Goal: Go to known website: Go to known website

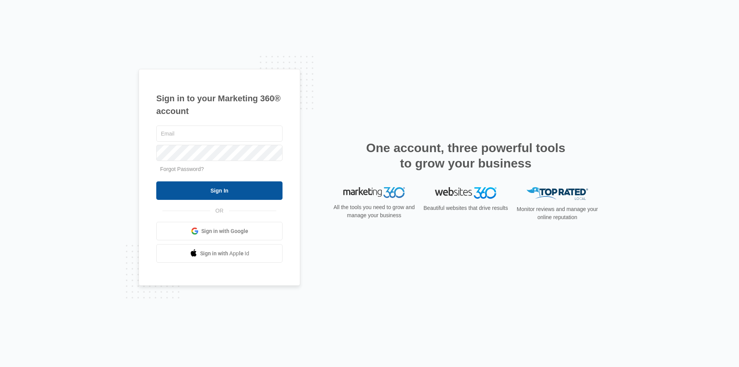
type input "[PERSON_NAME][EMAIL_ADDRESS][DOMAIN_NAME]"
click at [222, 193] on input "Sign In" at bounding box center [219, 190] width 126 height 18
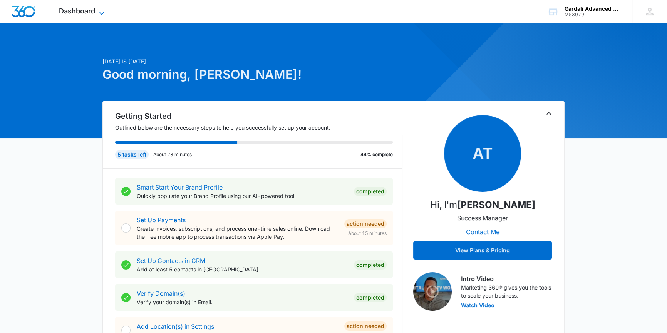
click at [104, 13] on icon at bounding box center [101, 13] width 9 height 9
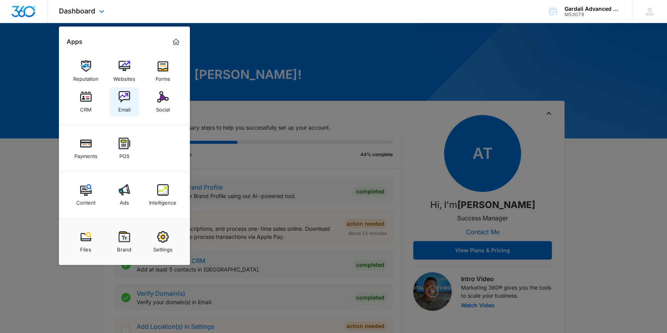
click at [122, 96] on img at bounding box center [125, 97] width 12 height 12
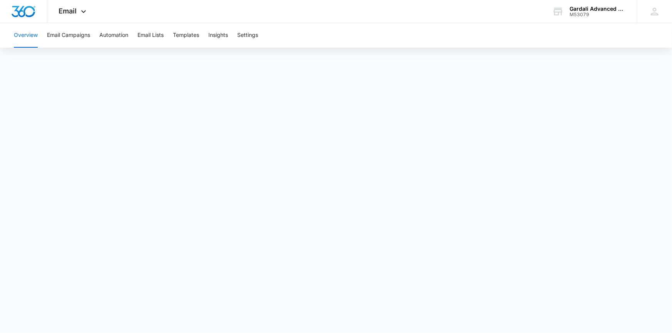
click at [587, 317] on body "Email Apps Reputation Websites Forms CRM Email Social Payments POS Content Ads …" at bounding box center [336, 166] width 672 height 333
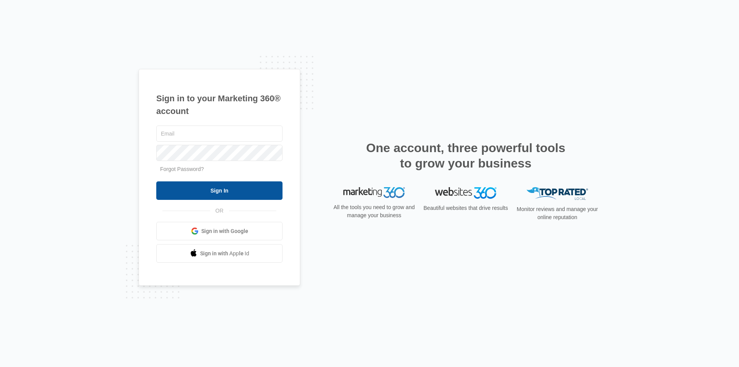
type input "[PERSON_NAME][EMAIL_ADDRESS][DOMAIN_NAME]"
click at [223, 196] on input "Sign In" at bounding box center [219, 190] width 126 height 18
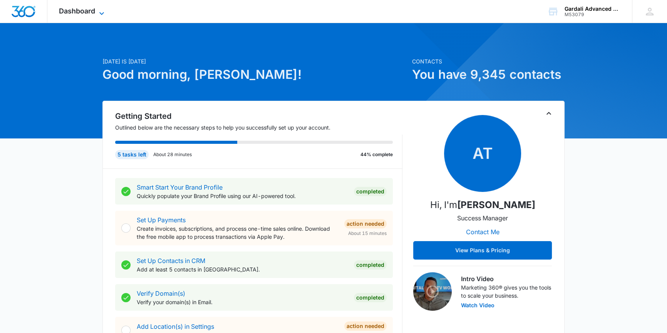
click at [102, 11] on icon at bounding box center [101, 13] width 9 height 9
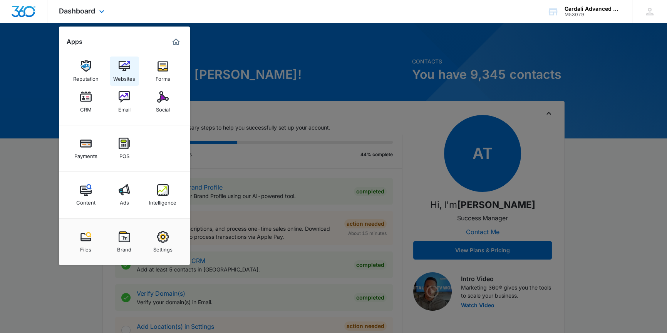
click at [135, 69] on link "Websites" at bounding box center [124, 71] width 29 height 29
